Goal: Communication & Community: Participate in discussion

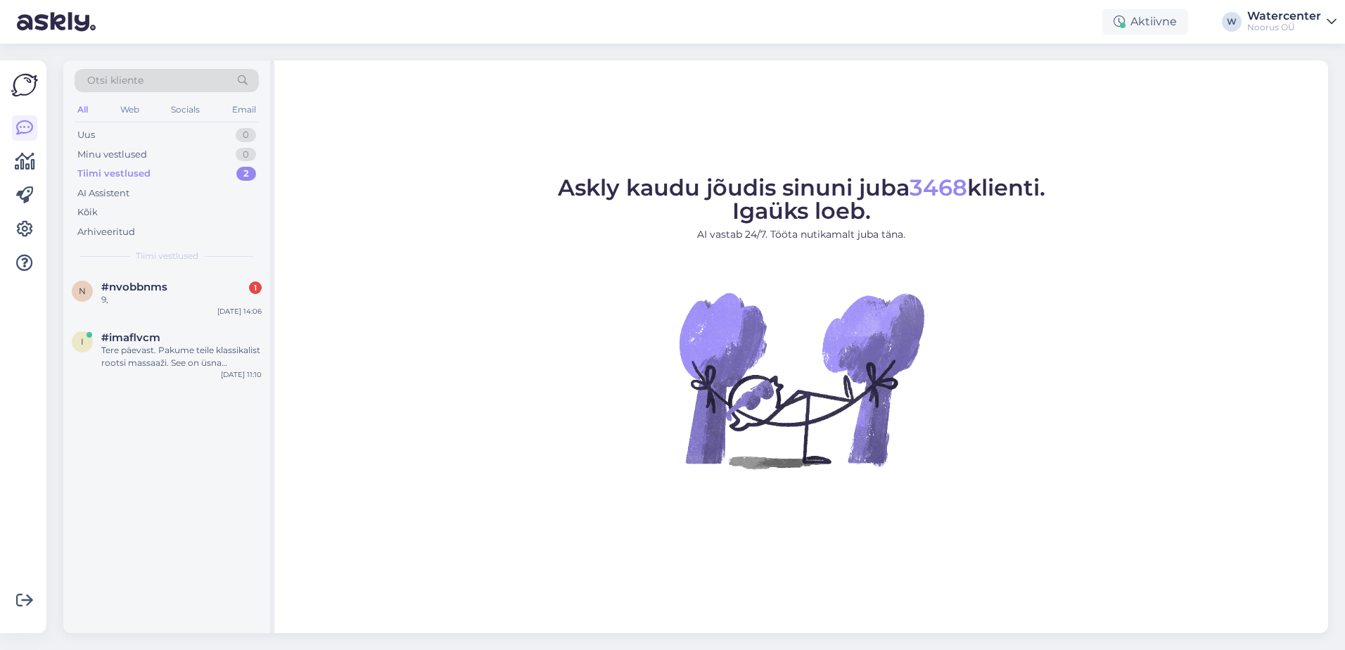
click at [177, 290] on div "#nvobbnms 1" at bounding box center [181, 287] width 160 height 13
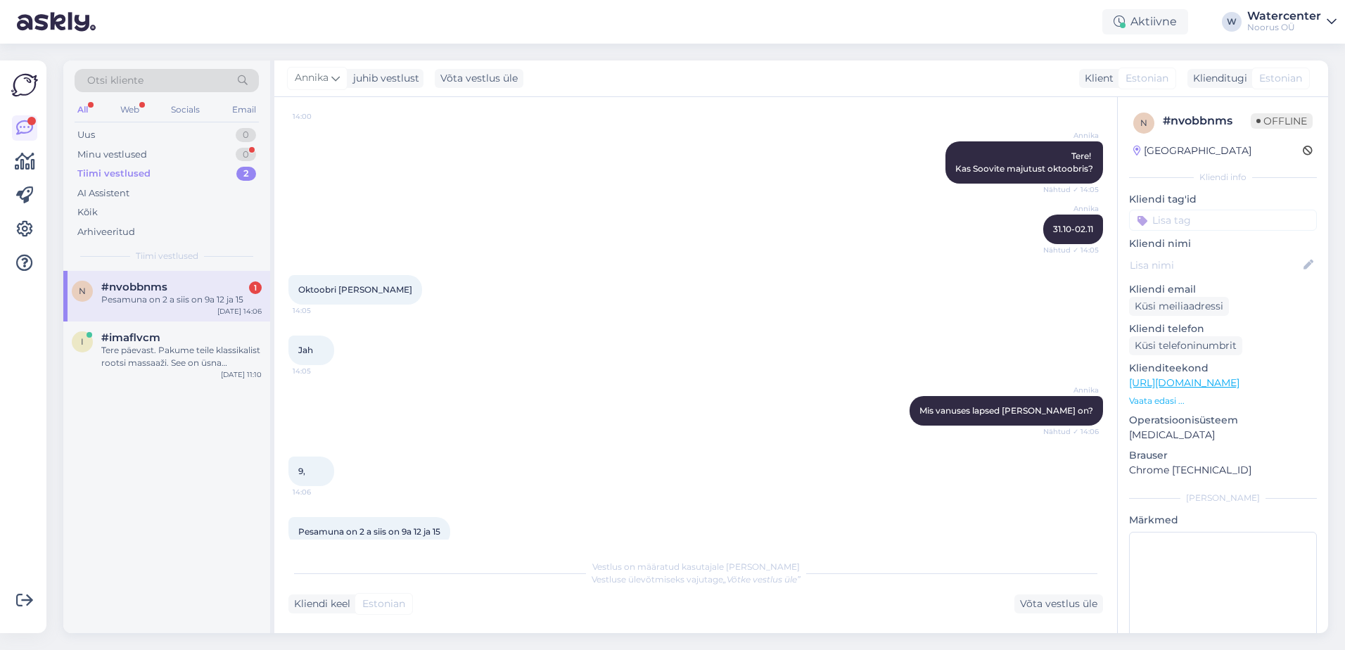
scroll to position [1611, 0]
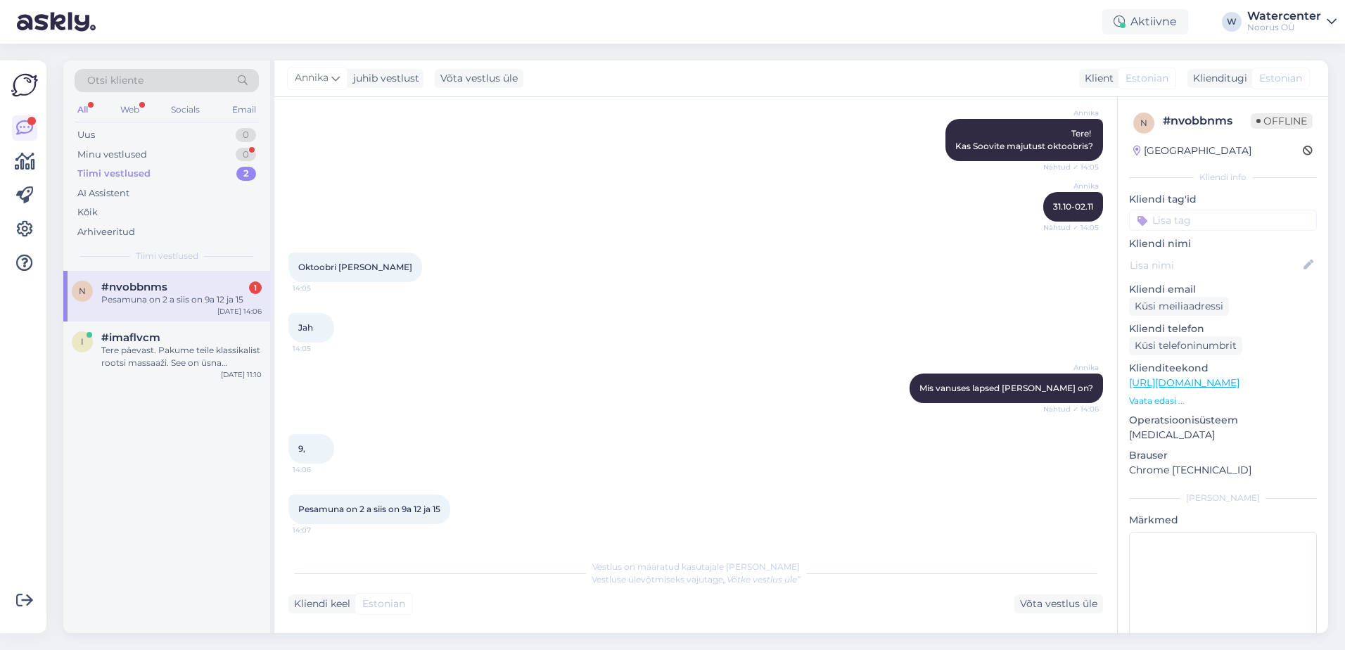
click at [619, 404] on div "Annika Mis vanuses lapsed igas peres on? Nähtud ✓ 14:06" at bounding box center [695, 388] width 814 height 60
click at [188, 353] on div "Tere päevast. Pakume teile klassikalist rootsi massaaži. See on üsna intensiivne" at bounding box center [181, 356] width 160 height 25
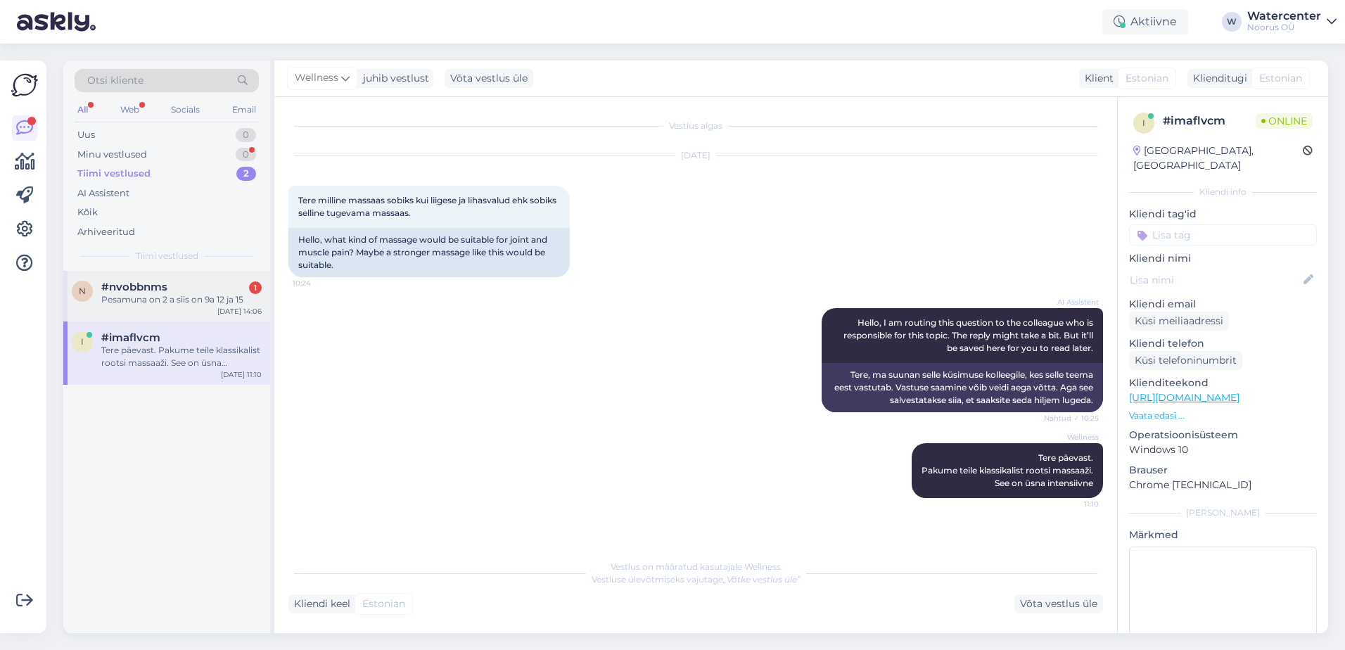
click at [214, 289] on div "#nvobbnms 1" at bounding box center [181, 287] width 160 height 13
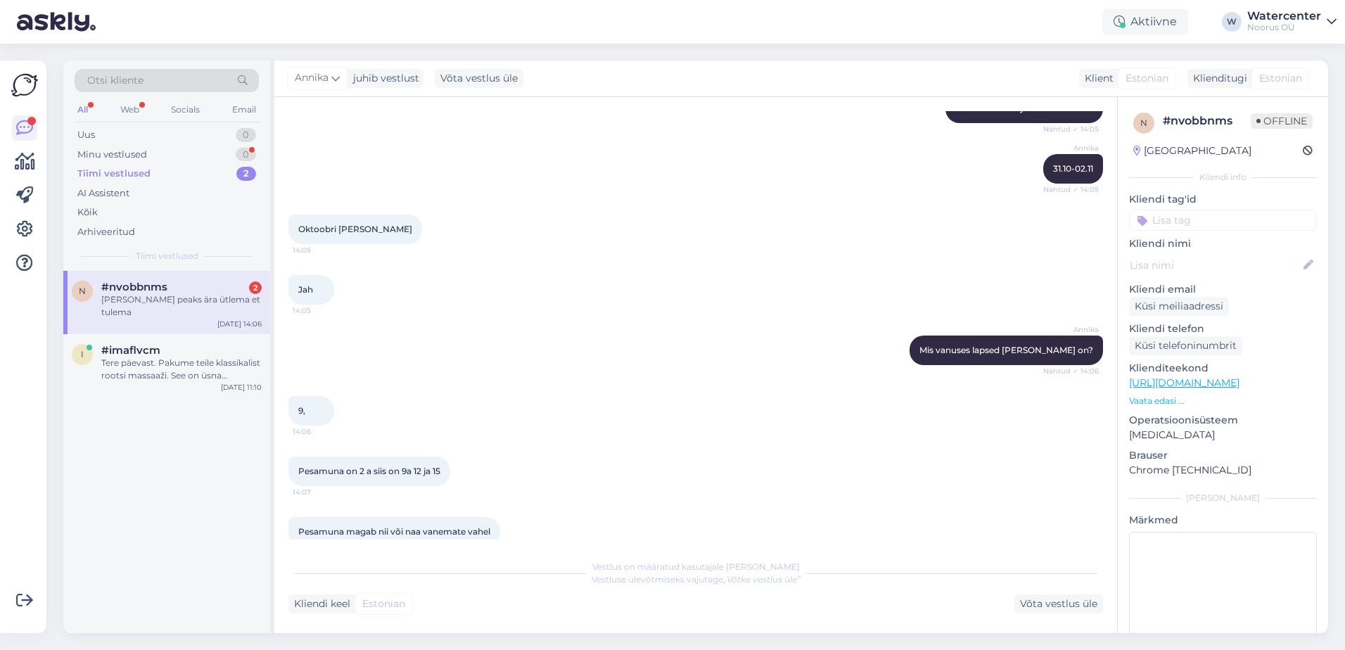
scroll to position [1932, 0]
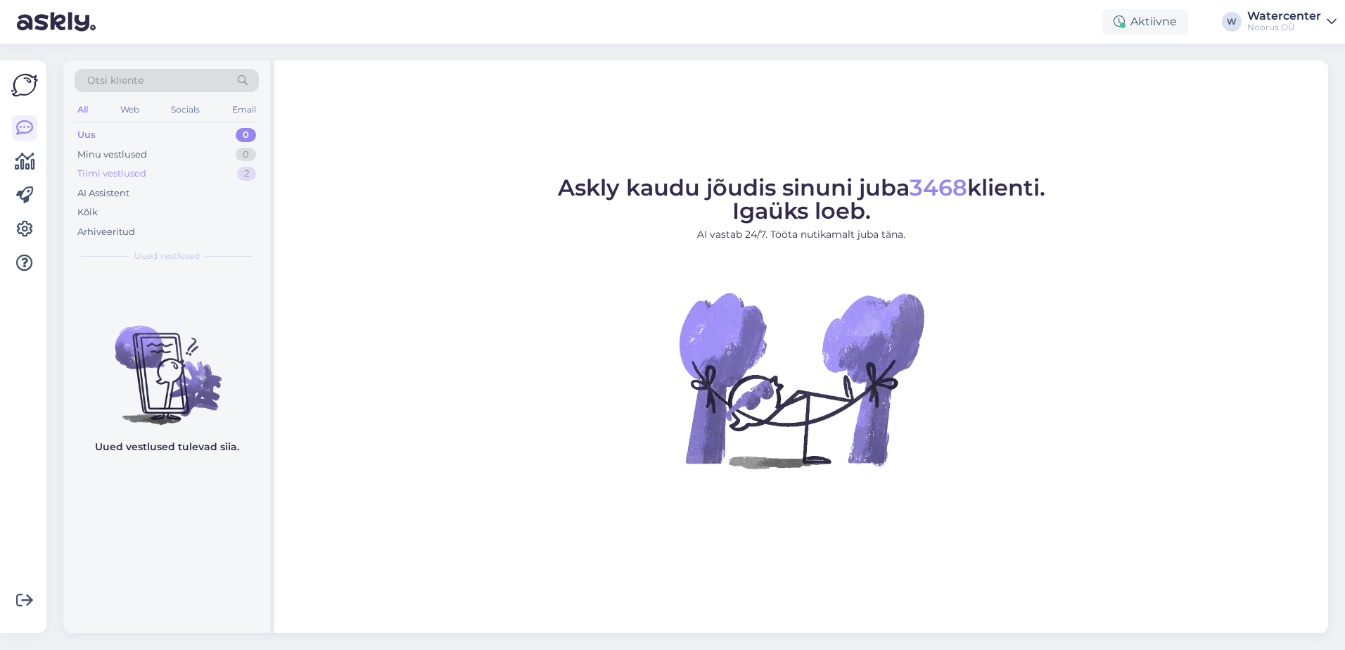
click at [119, 176] on div "Tiimi vestlused" at bounding box center [111, 174] width 69 height 14
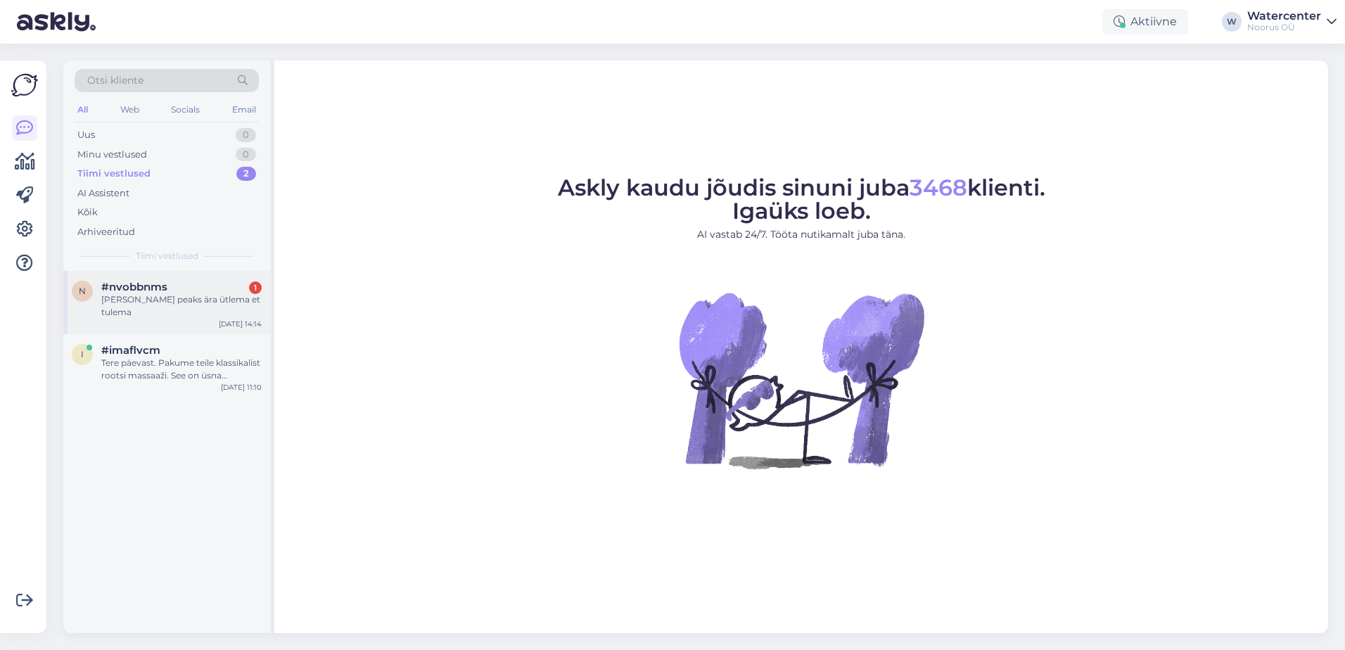
click at [160, 302] on div "Ja kunas peaks ära ütlema et tulema" at bounding box center [181, 305] width 160 height 25
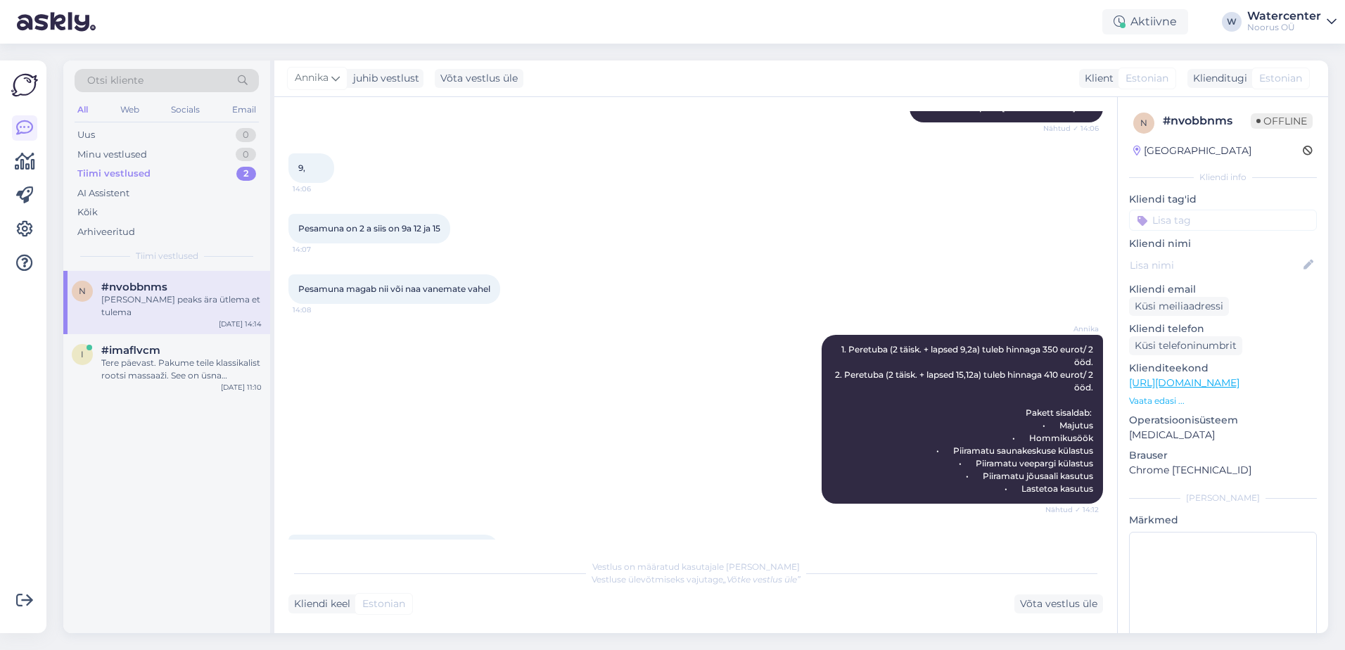
scroll to position [1932, 0]
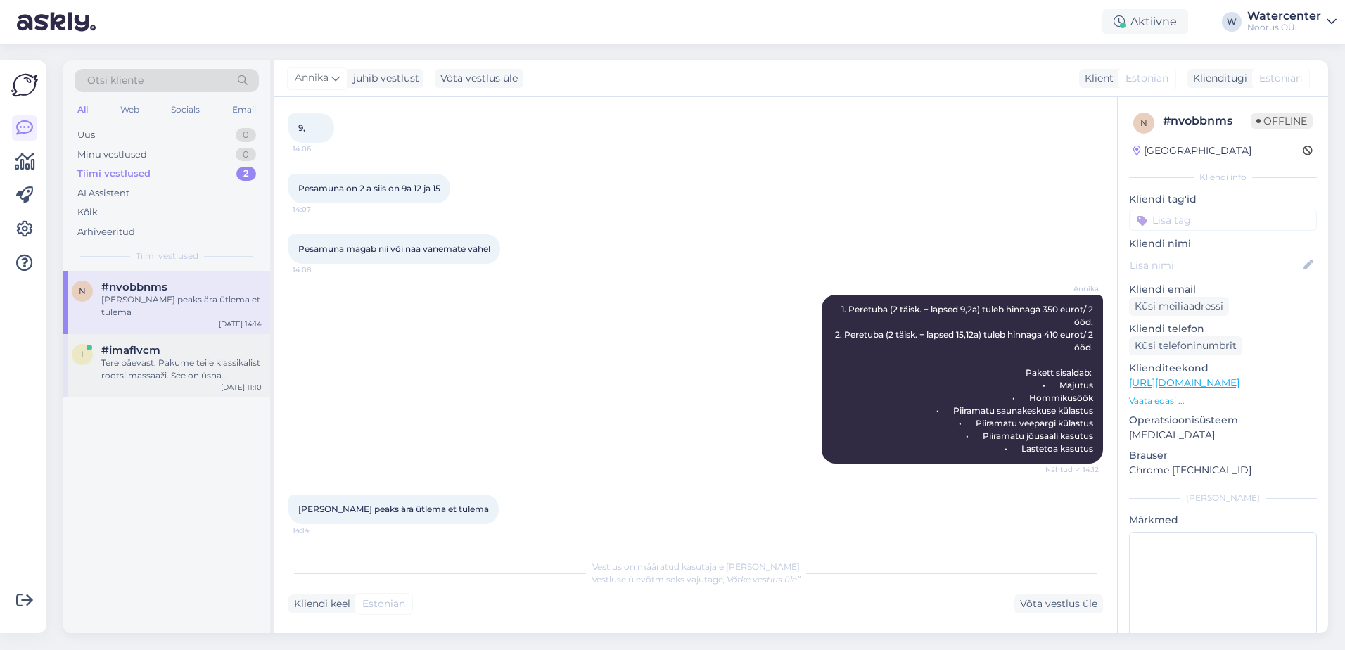
click at [225, 357] on div "Tere päevast. Pakume teile klassikalist rootsi massaaži. See on üsna intensiivne" at bounding box center [181, 369] width 160 height 25
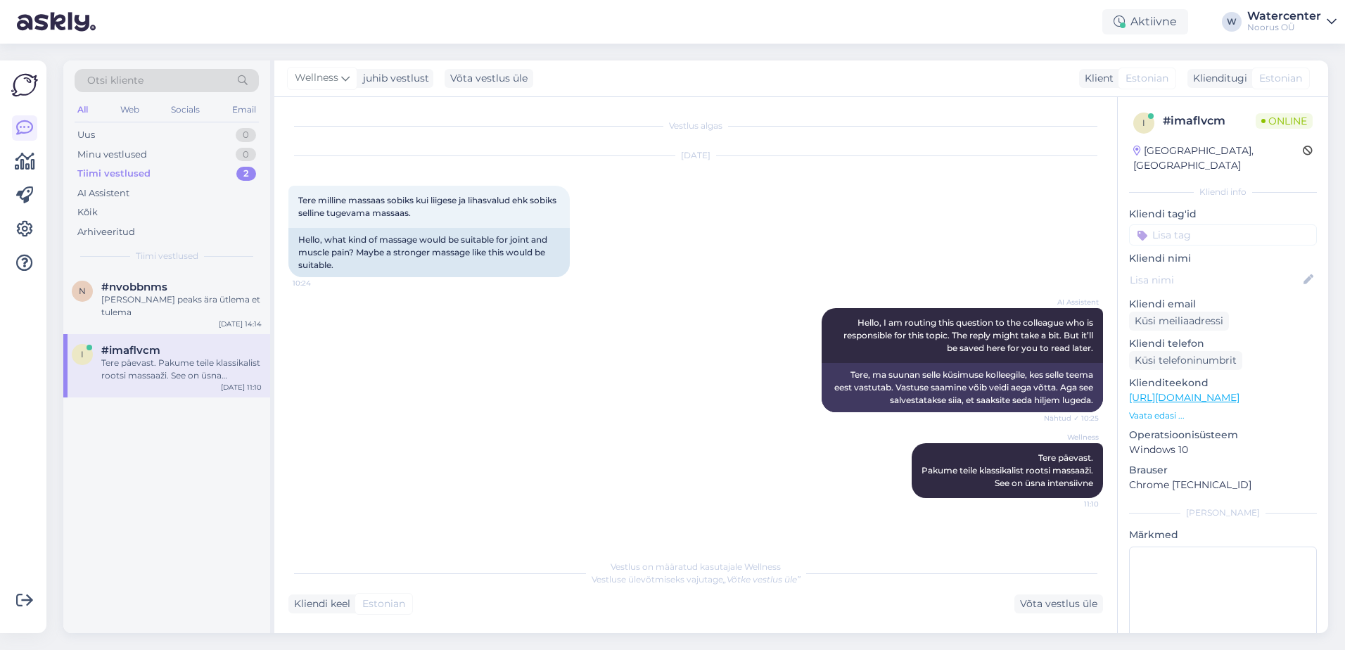
scroll to position [0, 0]
